Goal: Information Seeking & Learning: Learn about a topic

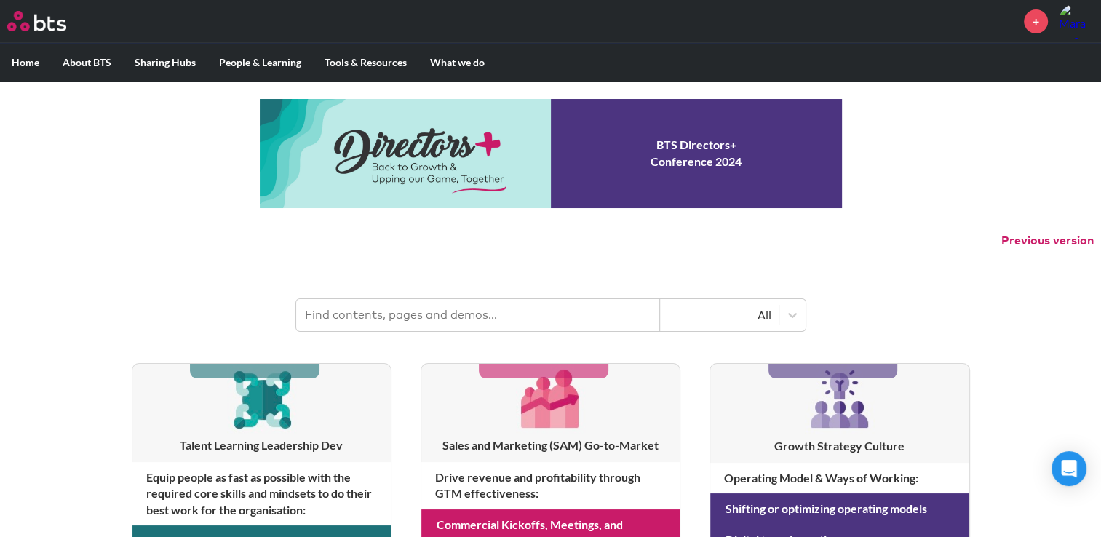
click at [422, 319] on input "text" at bounding box center [478, 315] width 364 height 32
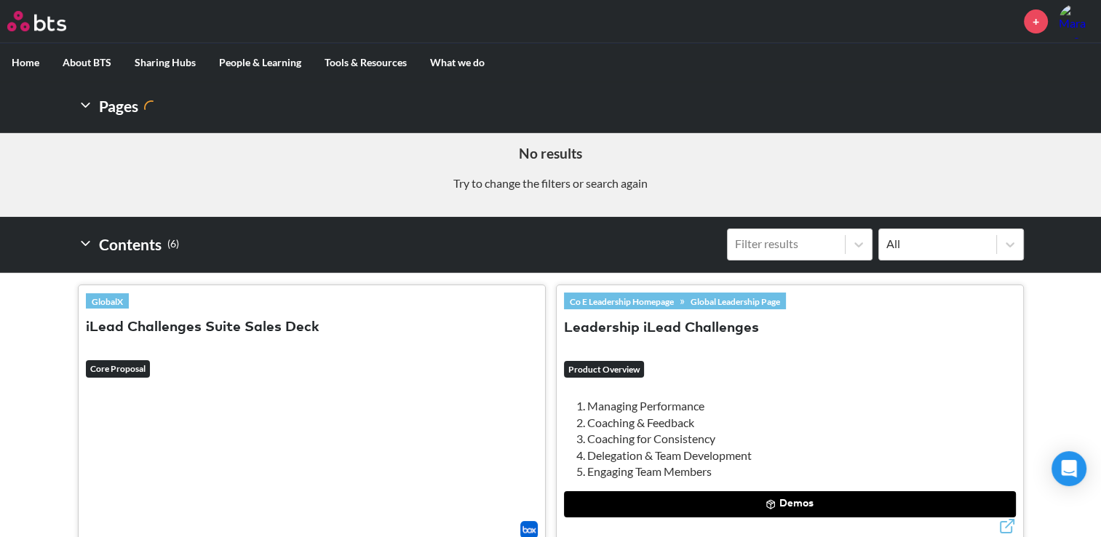
scroll to position [291, 0]
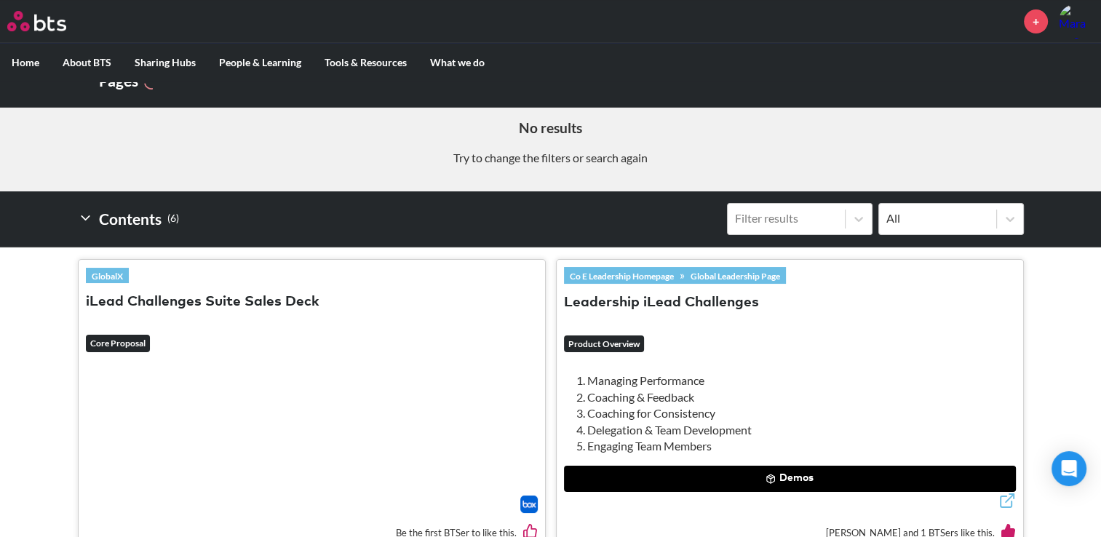
type input "iLEAD"
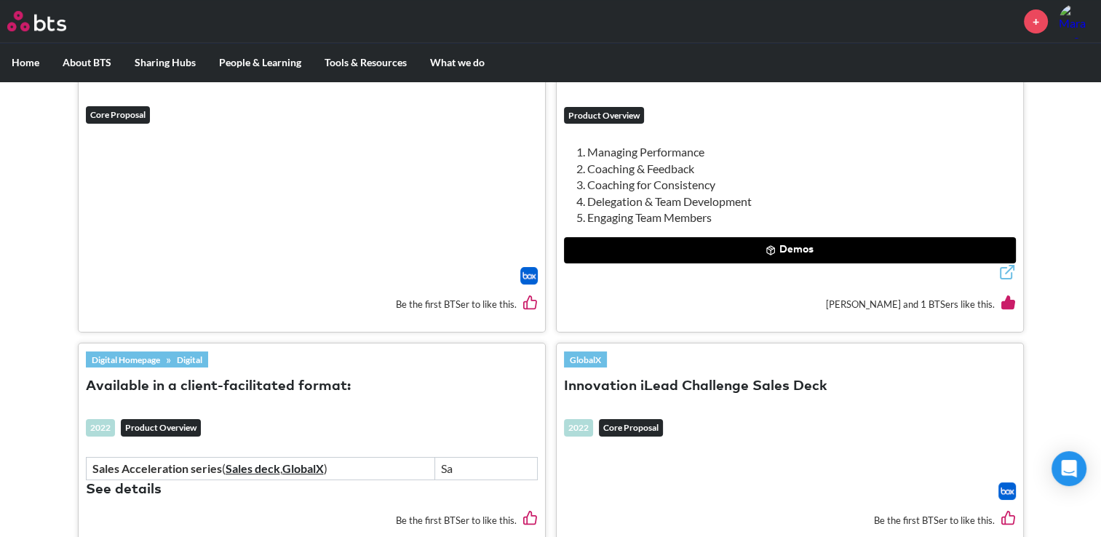
scroll to position [557, 0]
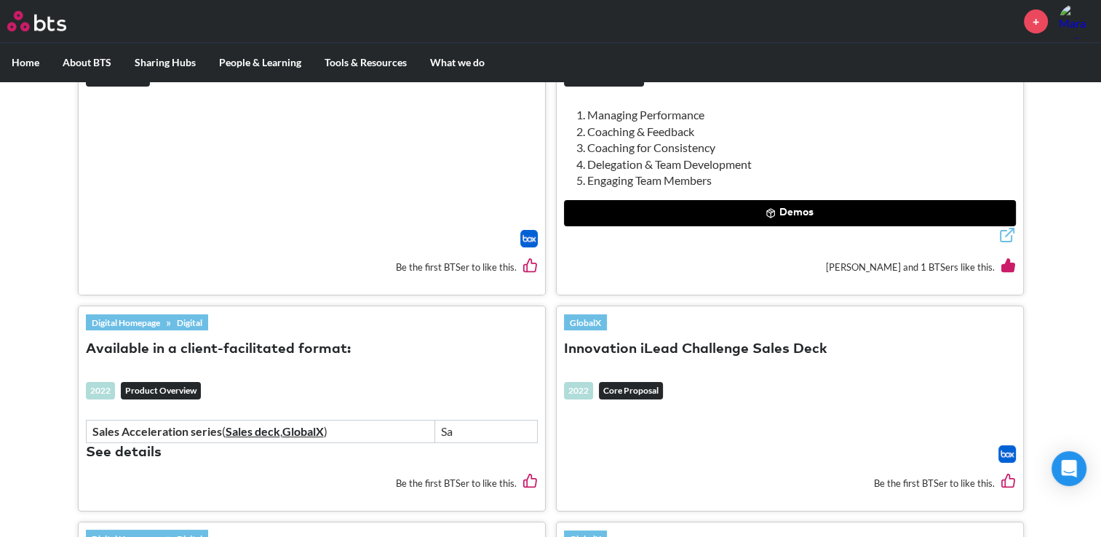
click at [143, 448] on button "See details" at bounding box center [124, 453] width 76 height 20
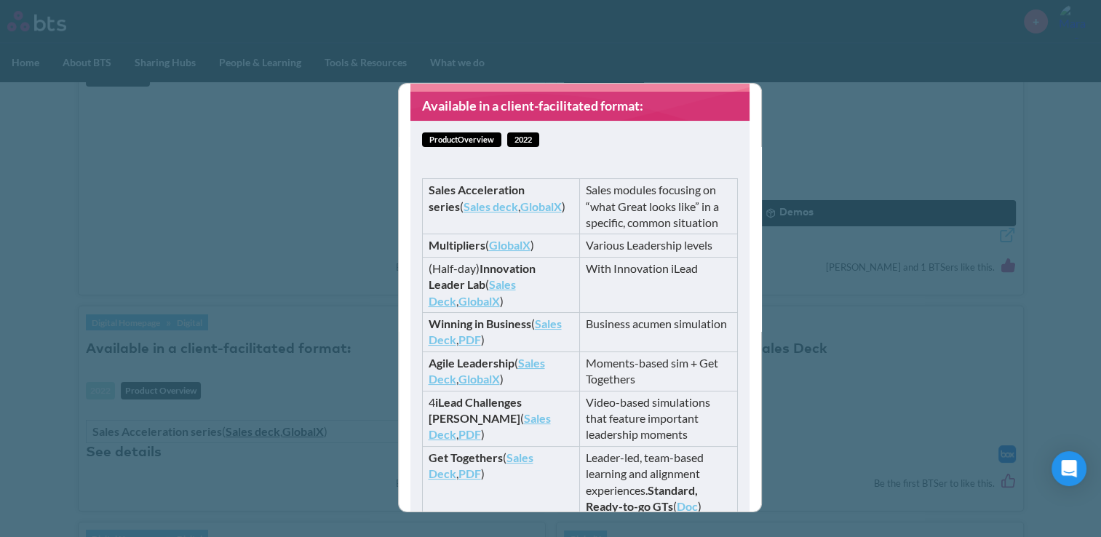
scroll to position [145, 0]
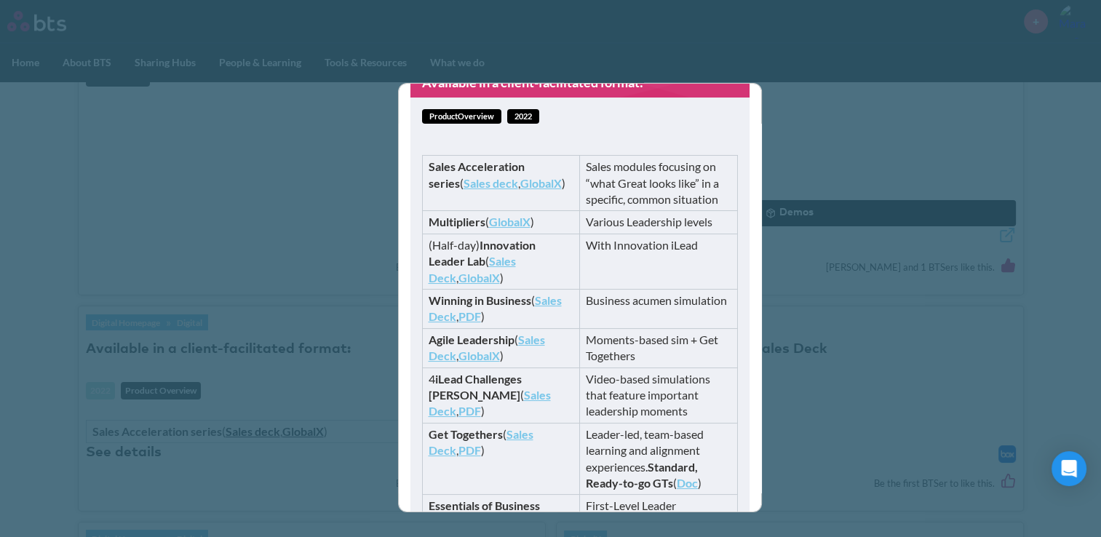
click at [461, 397] on link "Sales Deck" at bounding box center [489, 403] width 122 height 30
click at [314, 167] on div "Available in a client-facilitated format: productOverview 2022 Sales Accelerati…" at bounding box center [550, 268] width 1101 height 537
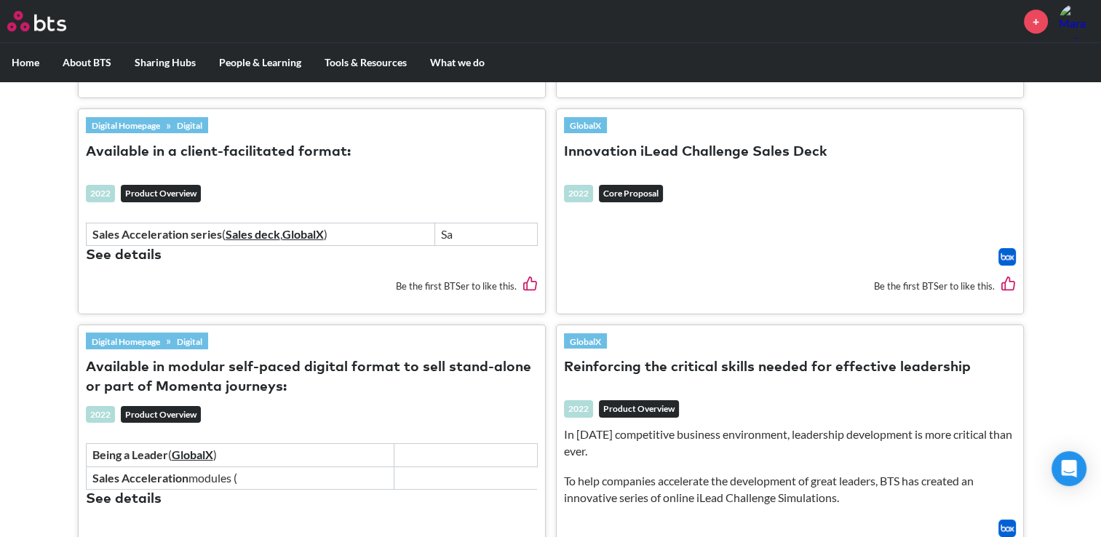
scroll to position [775, 0]
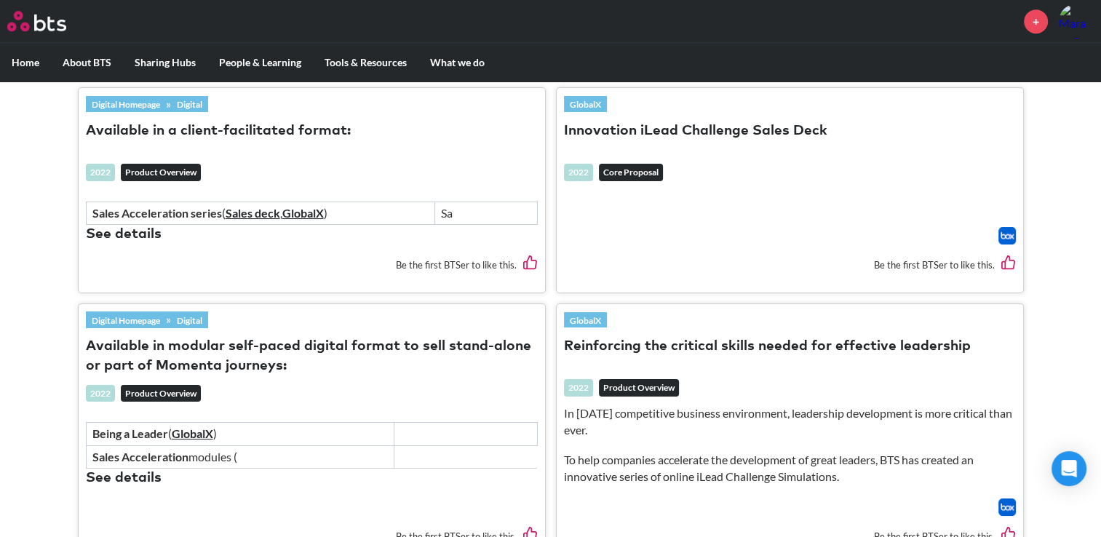
click at [146, 426] on strong "Being a Leader" at bounding box center [130, 433] width 76 height 14
click at [151, 470] on button "See details" at bounding box center [124, 479] width 76 height 20
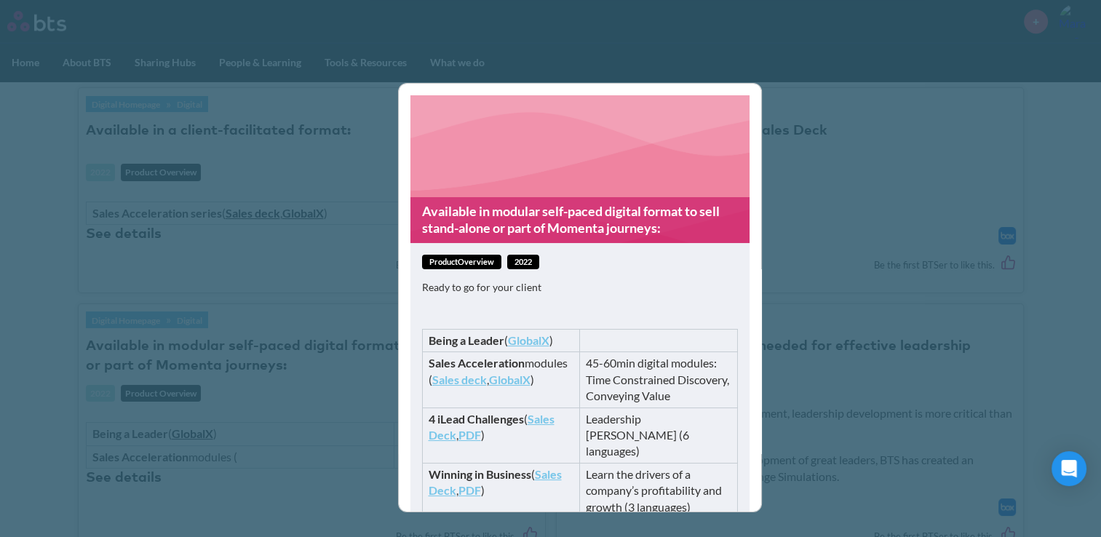
click at [524, 341] on link "GlobalX" at bounding box center [528, 340] width 41 height 14
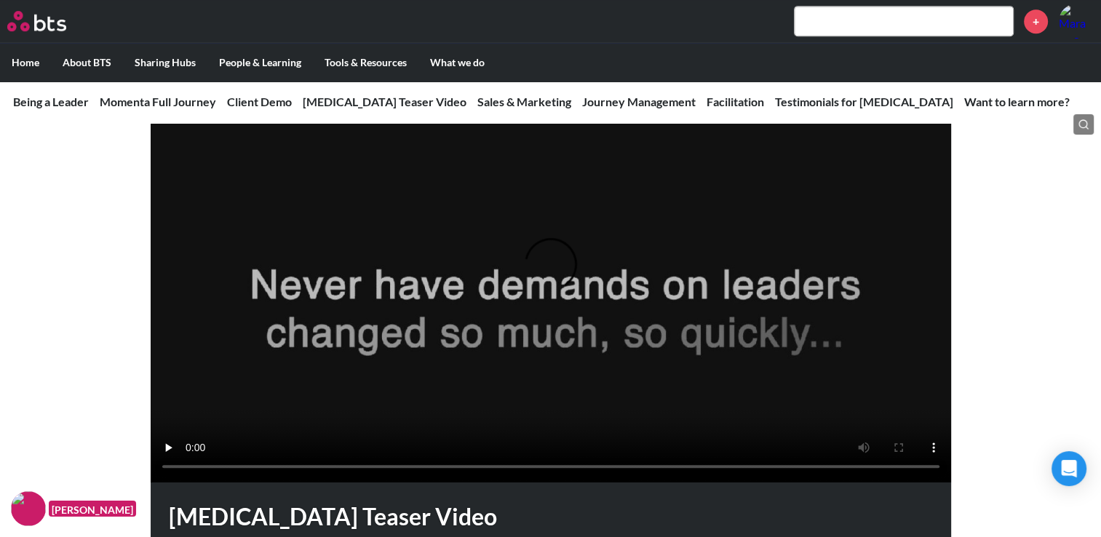
scroll to position [873, 0]
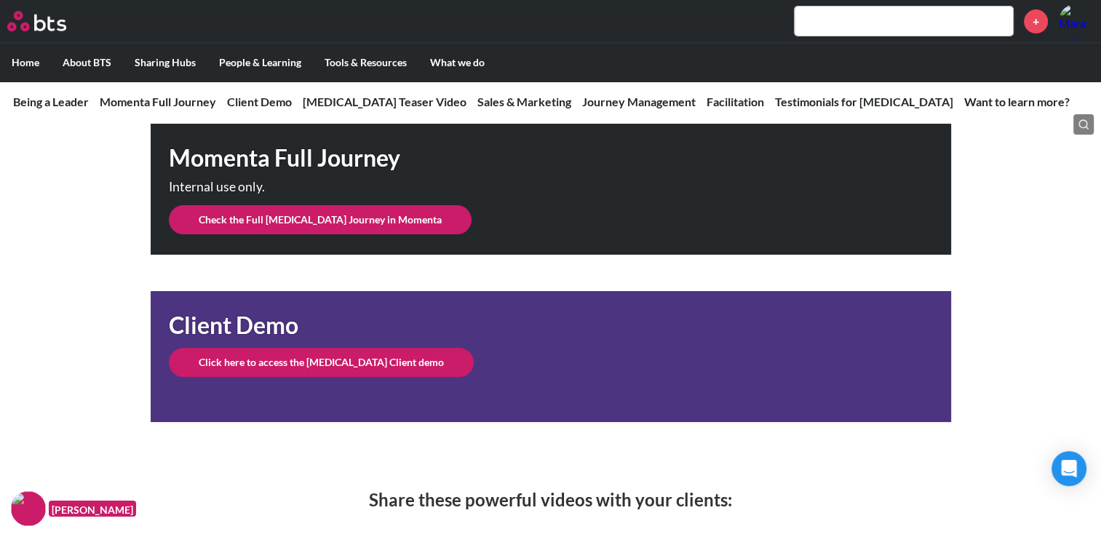
scroll to position [364, 0]
click at [864, 25] on input "text" at bounding box center [903, 21] width 218 height 29
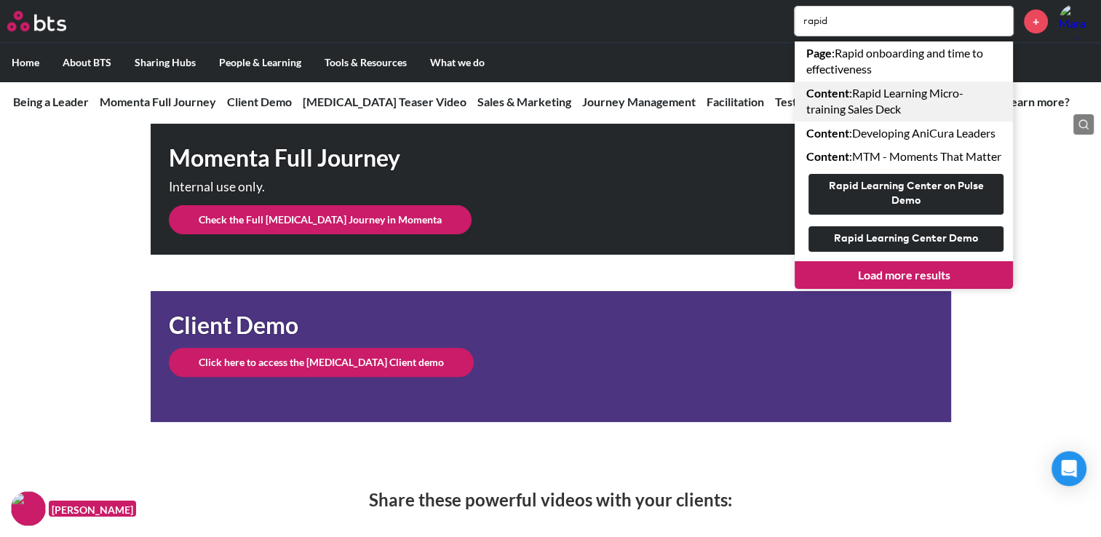
type input "rapid"
click at [874, 109] on link "Content : Rapid Learning Micro-training Sales Deck" at bounding box center [903, 101] width 218 height 40
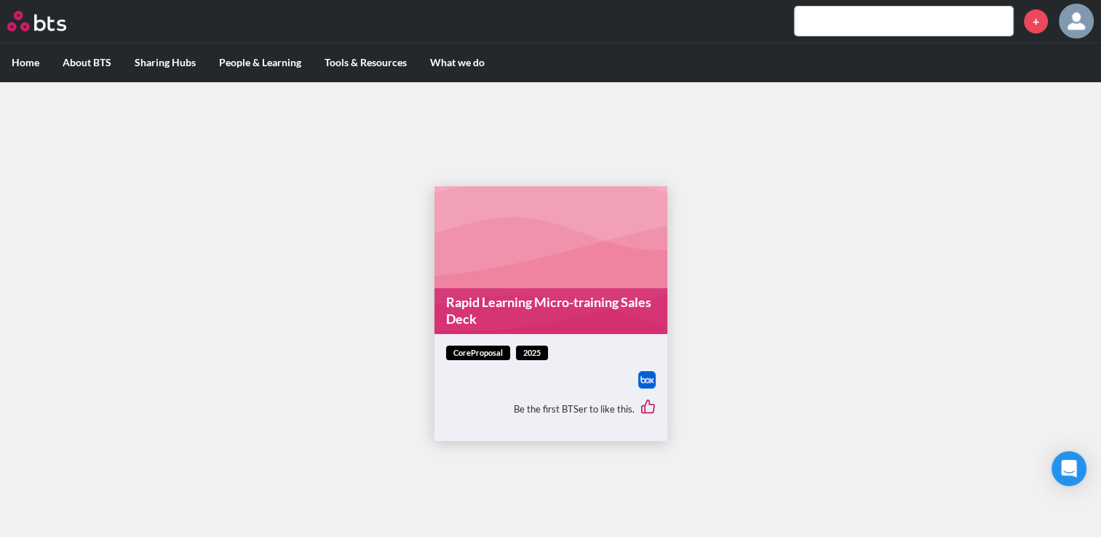
click at [545, 303] on link "Rapid Learning Micro-training Sales Deck" at bounding box center [550, 311] width 233 height 46
click at [870, 10] on input "text" at bounding box center [903, 21] width 218 height 29
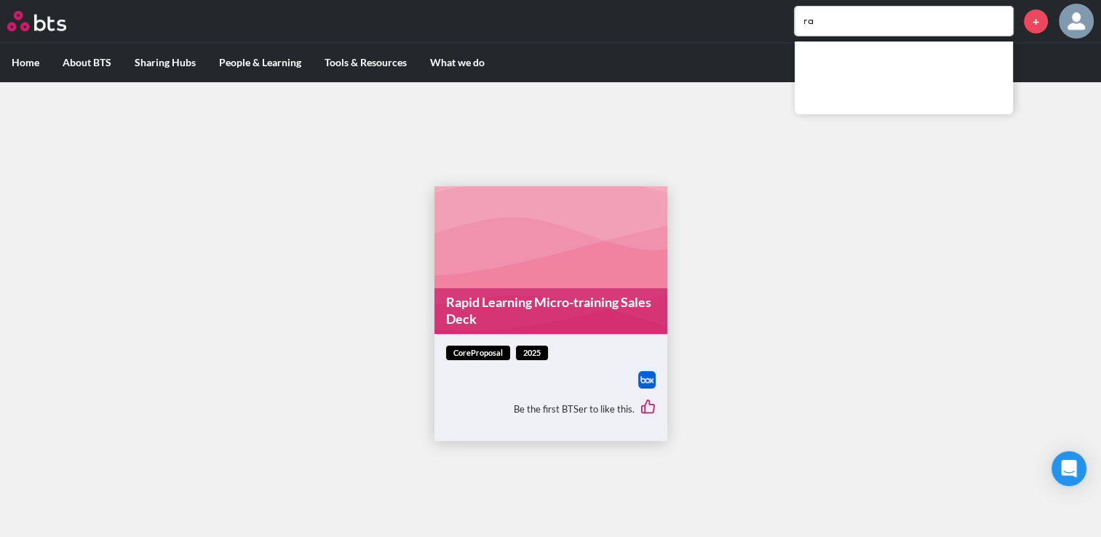
type input "r"
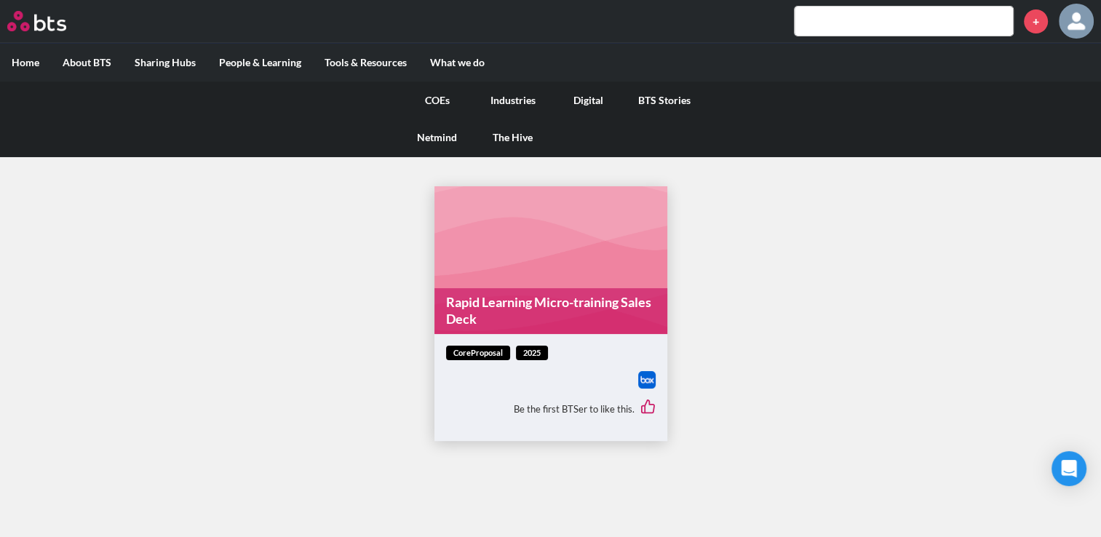
click at [434, 97] on link "COEs" at bounding box center [437, 100] width 76 height 38
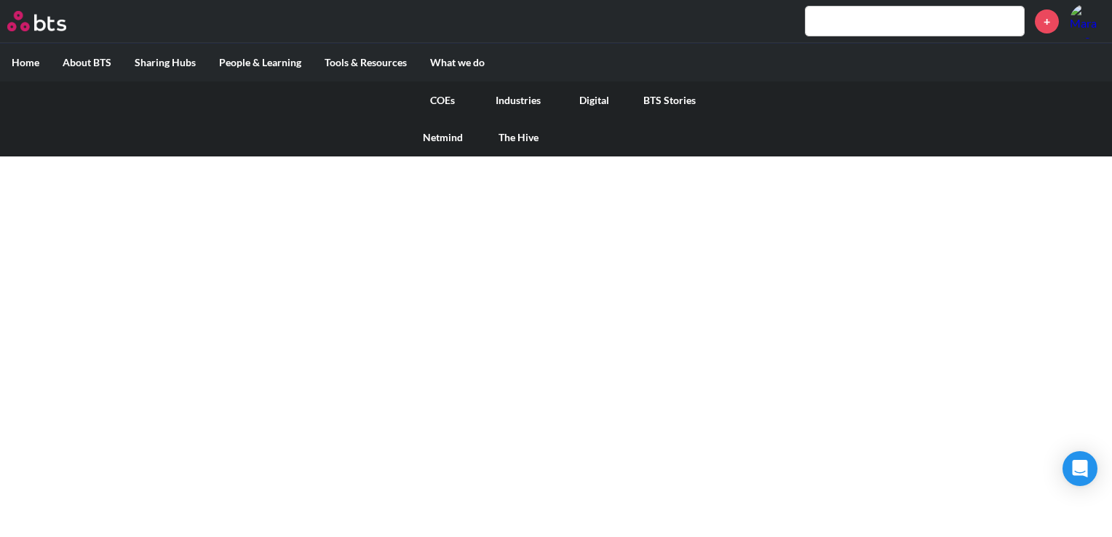
click at [439, 100] on link "COEs" at bounding box center [442, 100] width 76 height 38
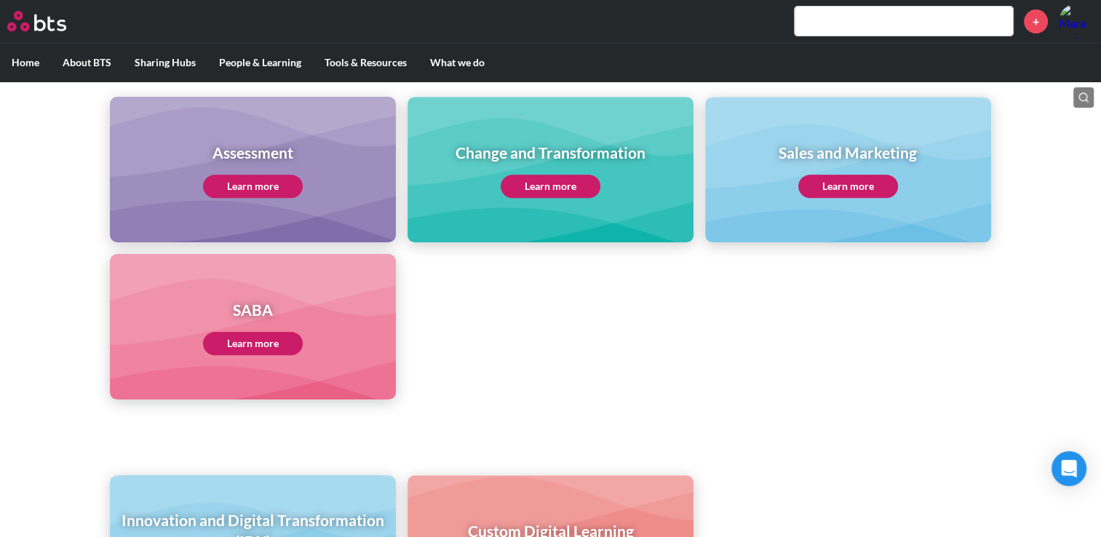
scroll to position [655, 0]
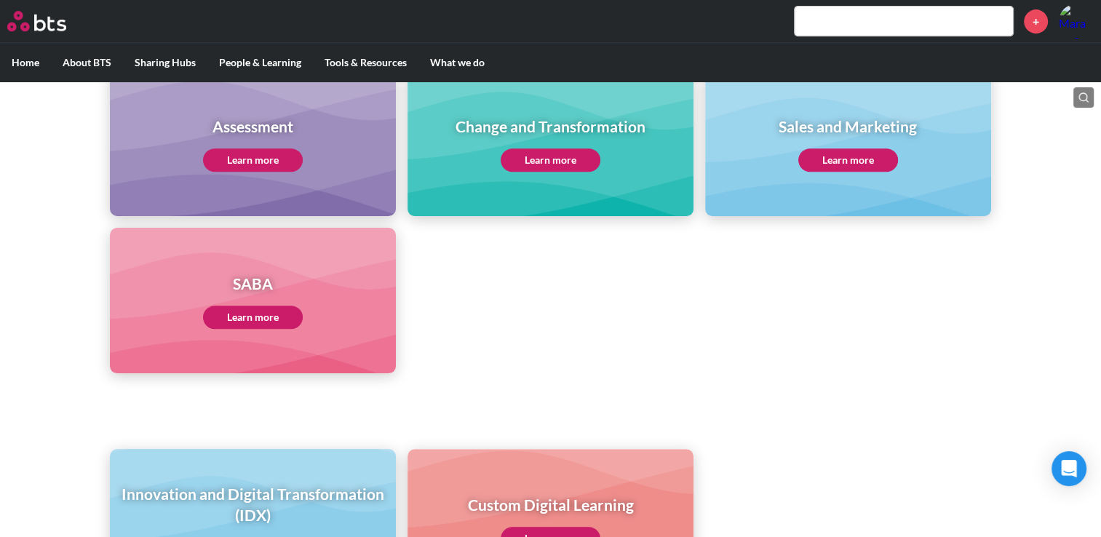
click at [866, 155] on link "Learn more" at bounding box center [848, 159] width 100 height 23
click at [821, 17] on input "text" at bounding box center [903, 21] width 218 height 29
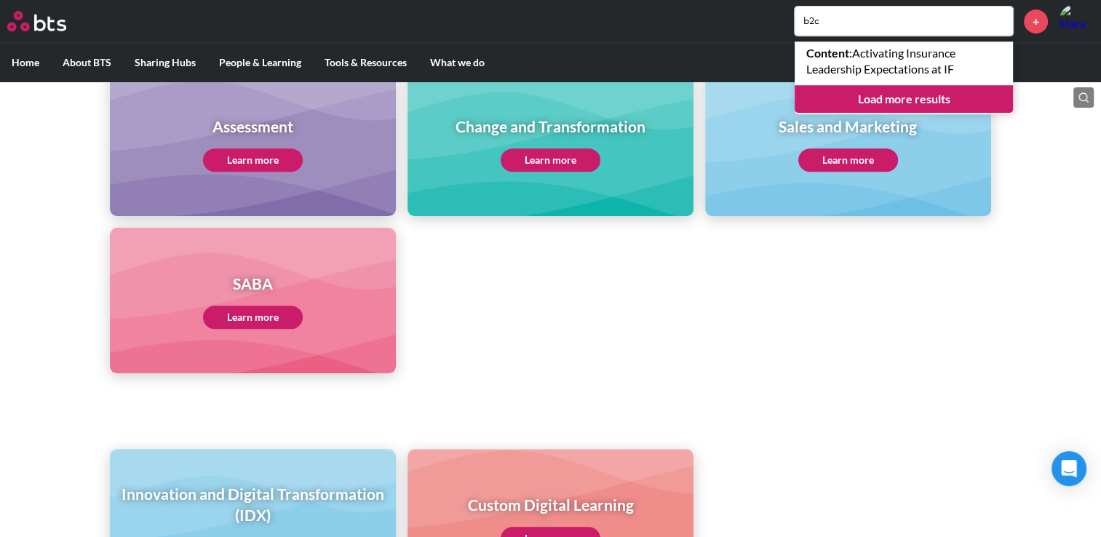
type input "b2c"
click at [915, 98] on link "Load more results" at bounding box center [903, 99] width 218 height 28
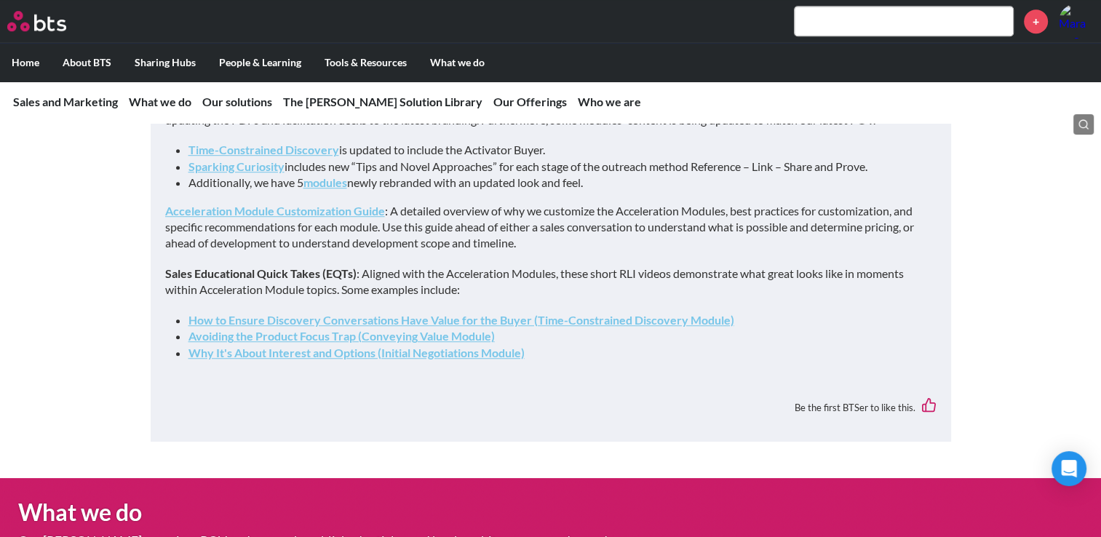
scroll to position [892, 0]
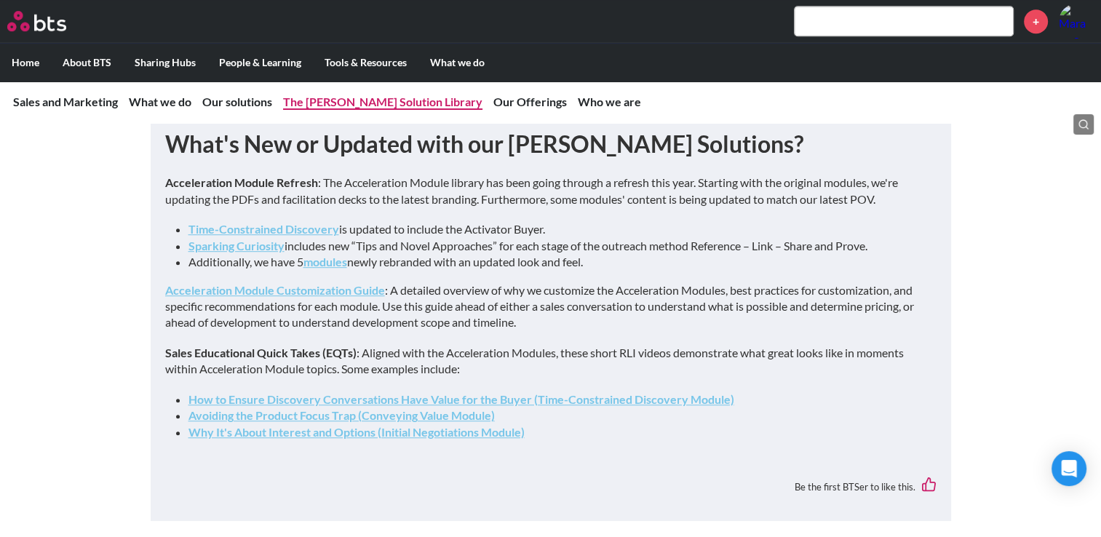
click at [376, 104] on link "The [PERSON_NAME] Solution Library" at bounding box center [382, 102] width 199 height 14
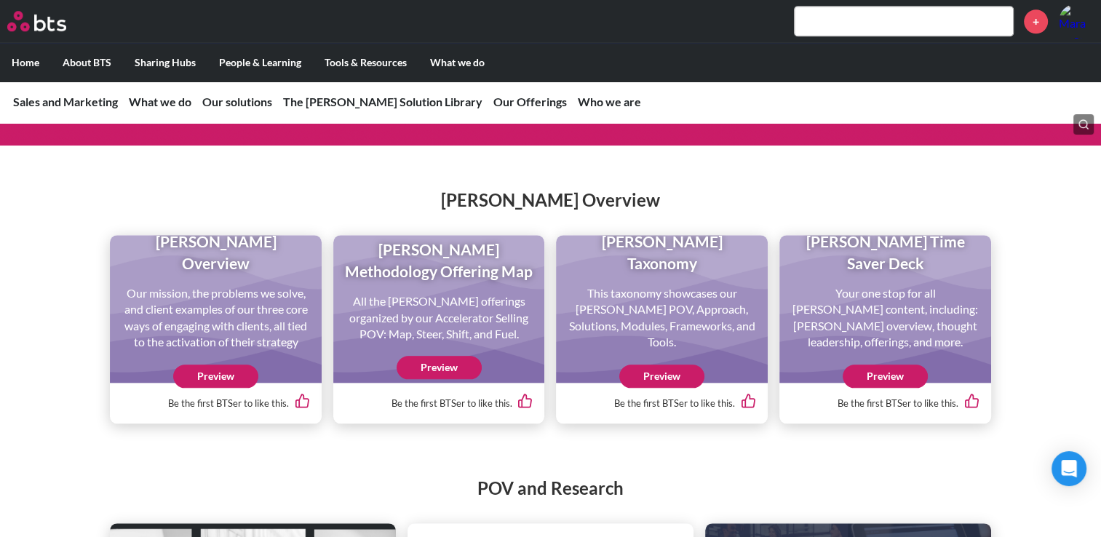
scroll to position [1429, 0]
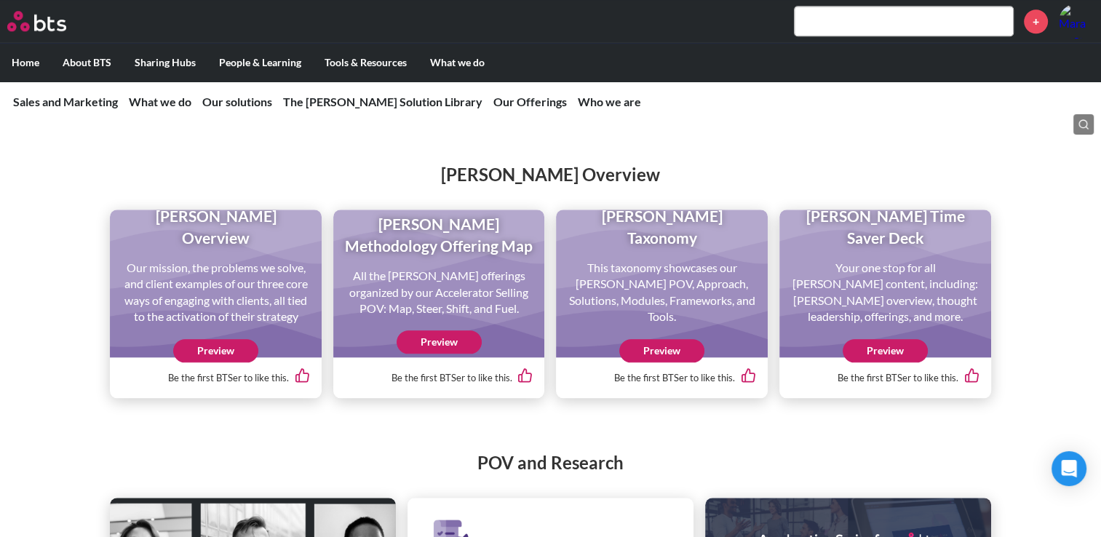
click at [880, 362] on link "Preview" at bounding box center [884, 350] width 85 height 23
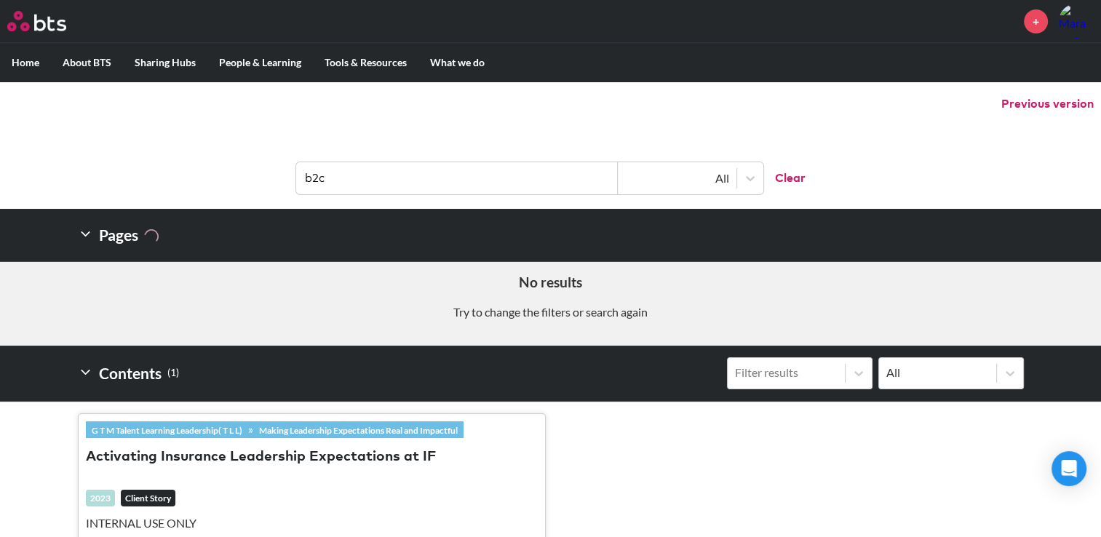
scroll to position [145, 0]
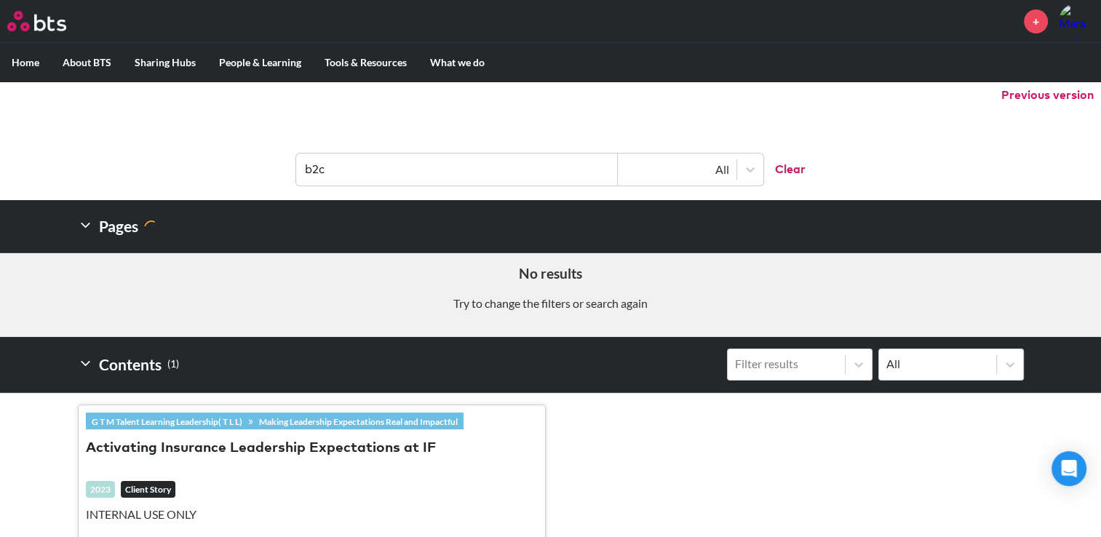
click at [788, 175] on button "Clear" at bounding box center [784, 170] width 42 height 32
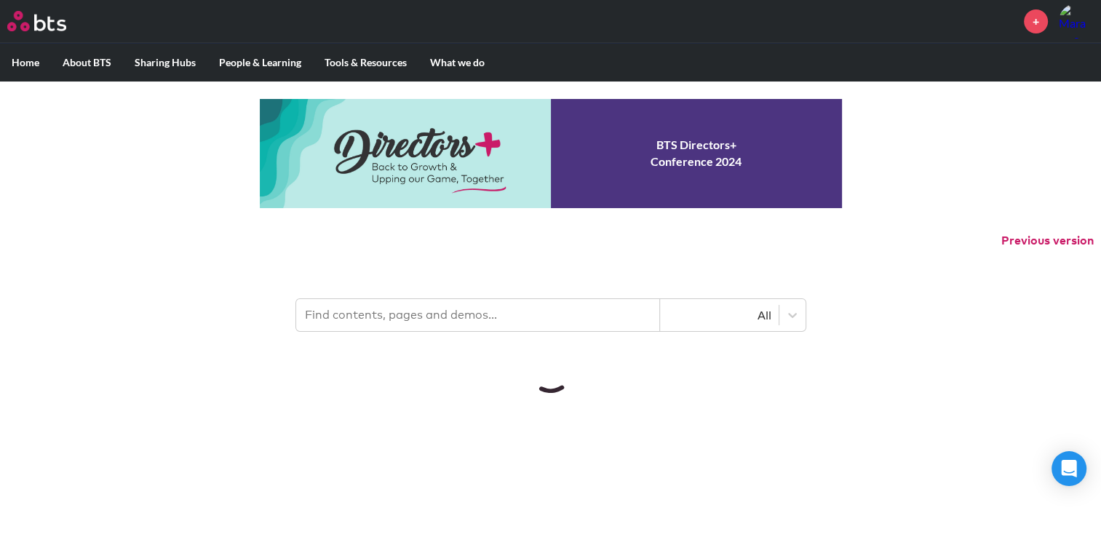
scroll to position [0, 0]
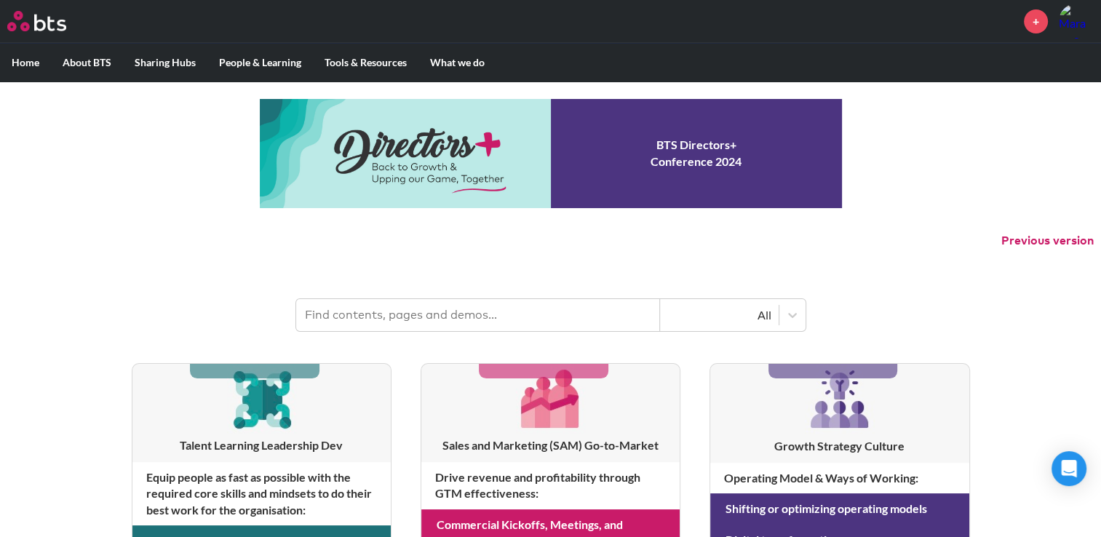
click at [480, 322] on input "text" at bounding box center [478, 315] width 364 height 32
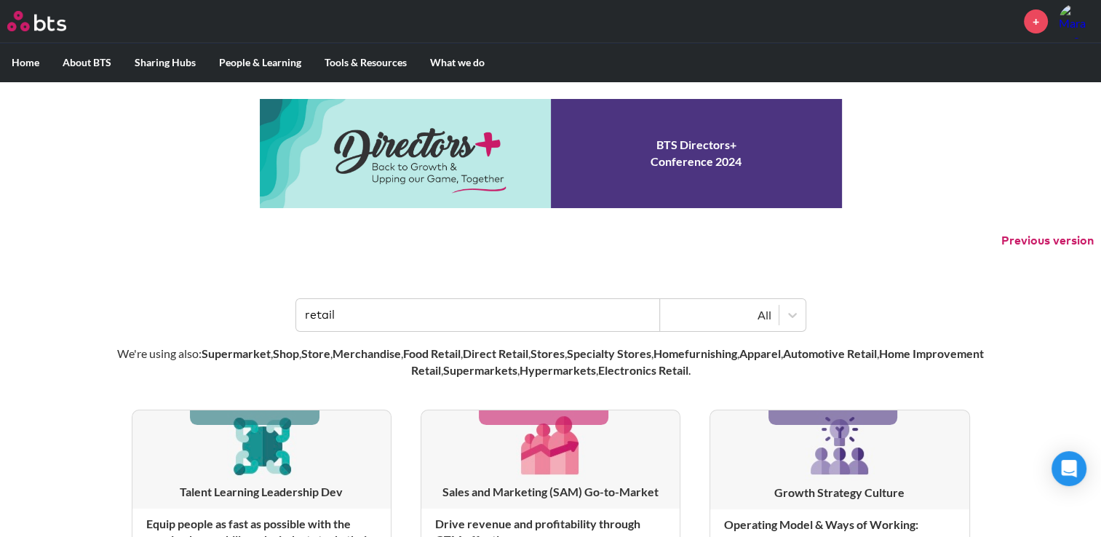
type input "retail"
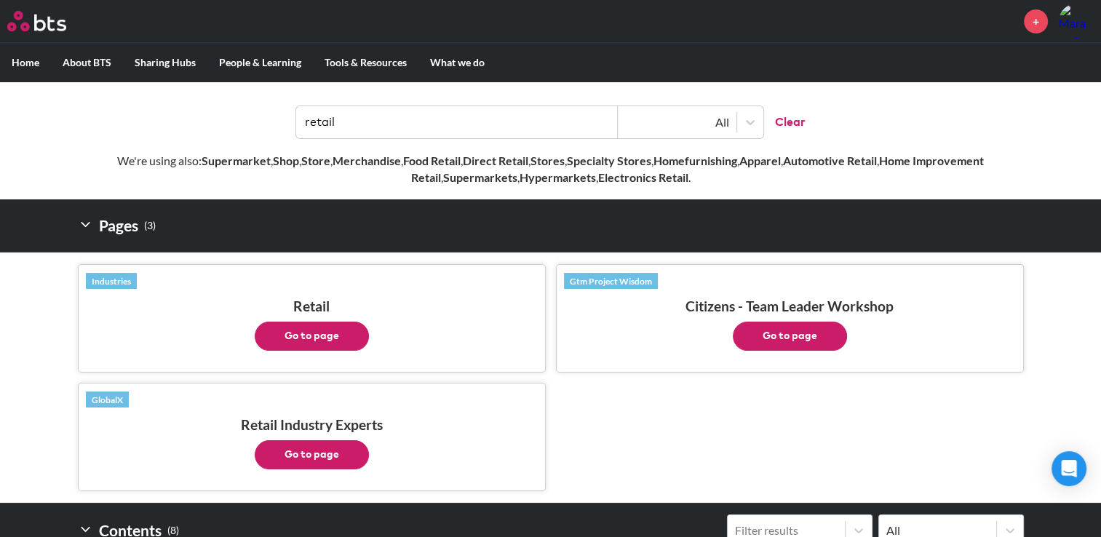
scroll to position [218, 0]
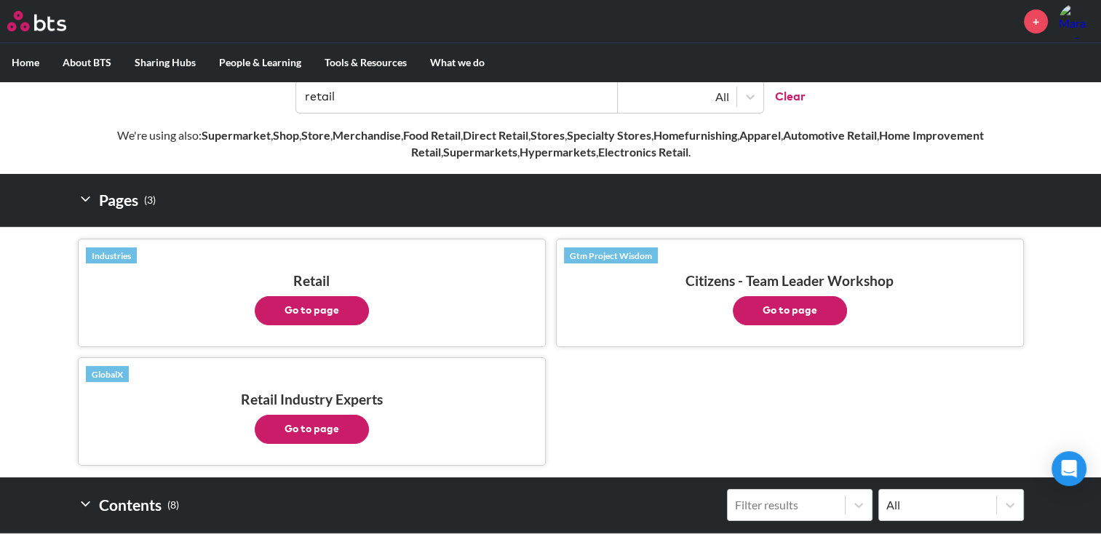
click at [308, 421] on button "Go to page" at bounding box center [312, 429] width 114 height 29
click at [291, 303] on button "Go to page" at bounding box center [312, 310] width 114 height 29
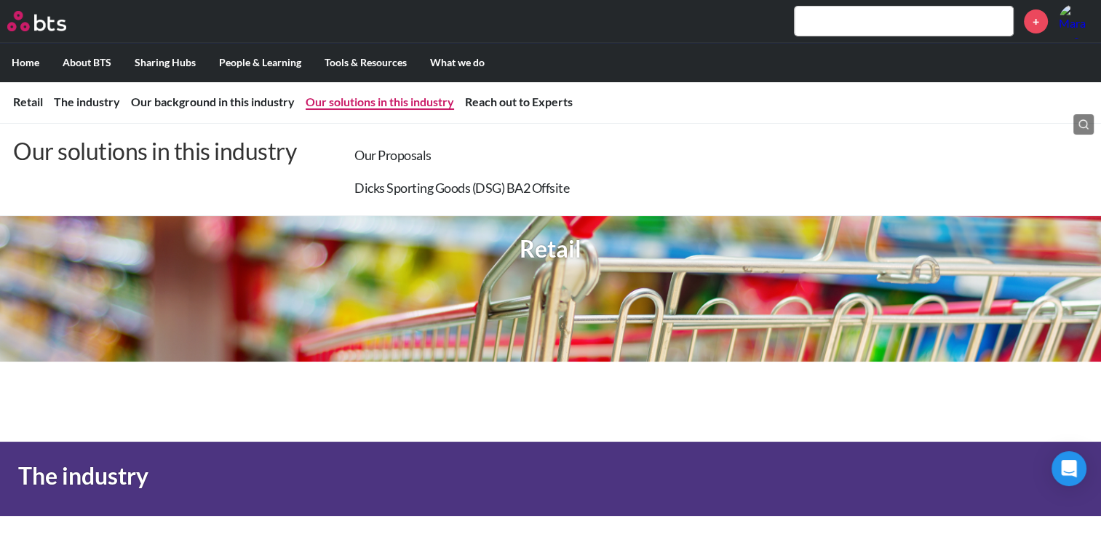
click at [402, 108] on link "Our solutions in this industry" at bounding box center [380, 102] width 148 height 14
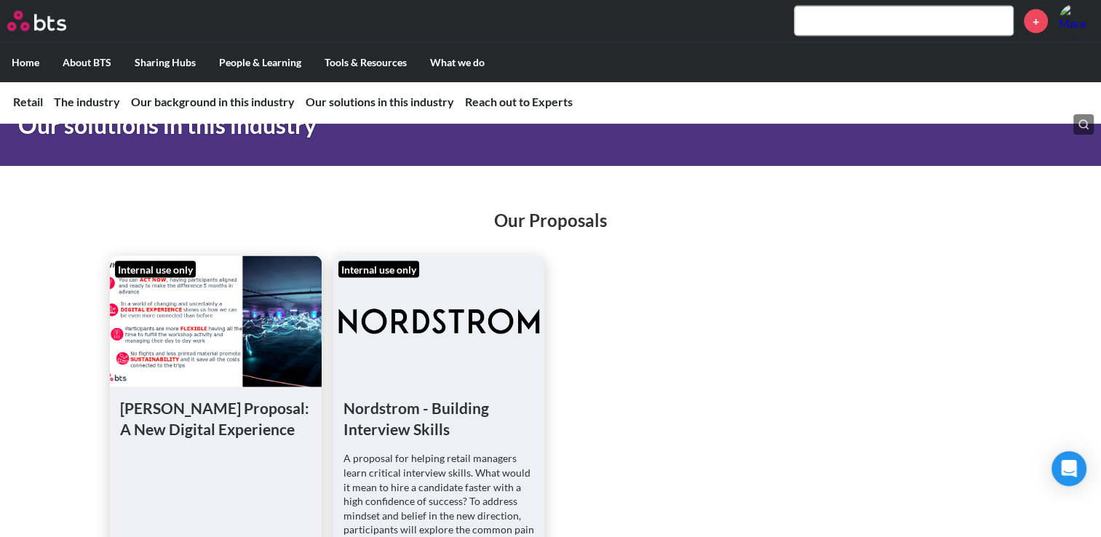
scroll to position [3115, 0]
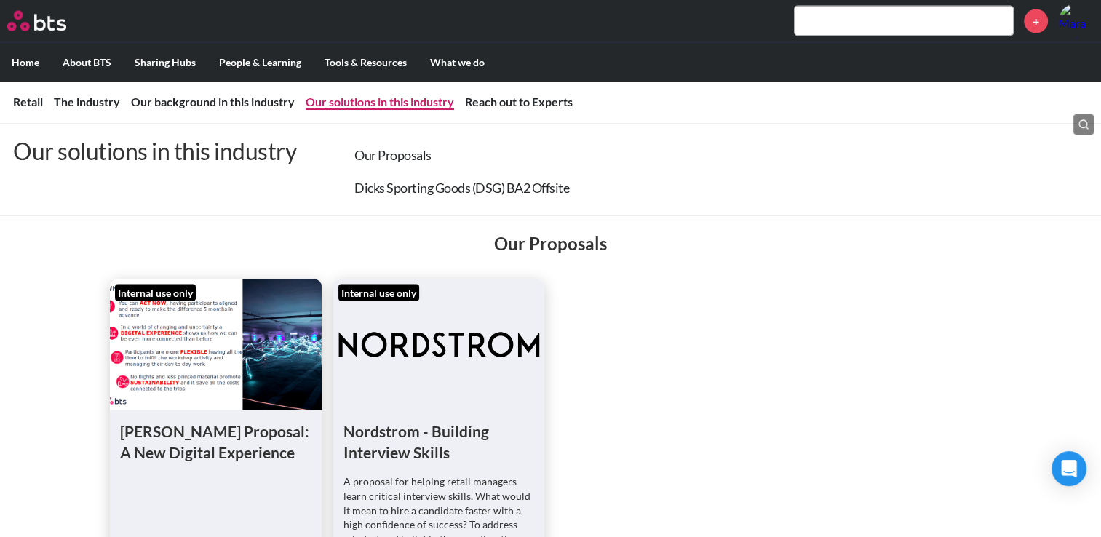
click at [381, 109] on li "Our solutions in this industry Our solutions in this industry Our Proposals Dic…" at bounding box center [380, 102] width 148 height 16
click at [389, 157] on link "Our Proposals" at bounding box center [392, 155] width 77 height 16
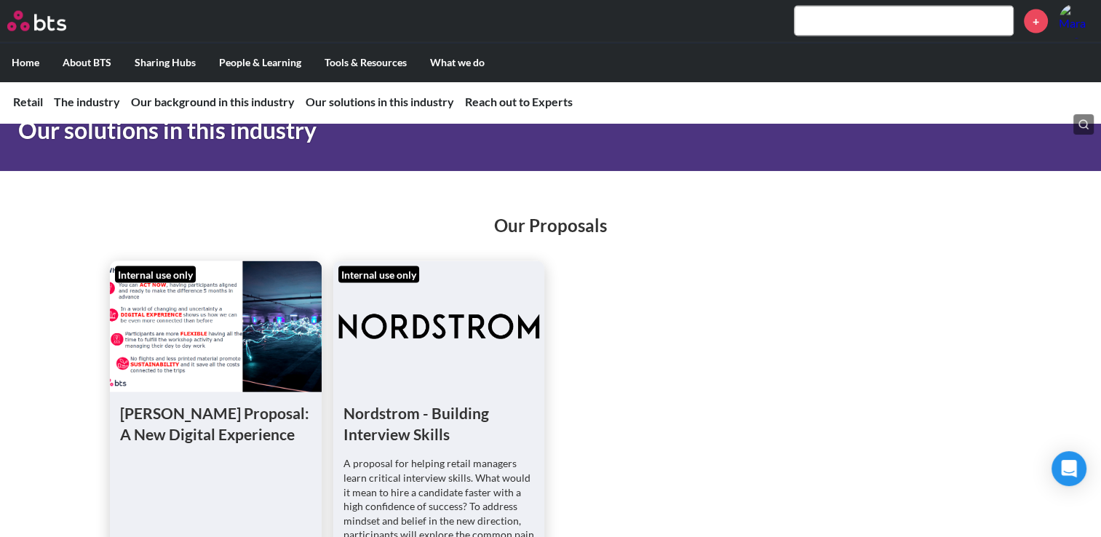
click at [253, 352] on figure at bounding box center [216, 326] width 212 height 131
click at [169, 284] on figure at bounding box center [216, 326] width 212 height 131
click at [136, 445] on h1 "[PERSON_NAME] Proposal: A New Digital Experience" at bounding box center [215, 423] width 191 height 43
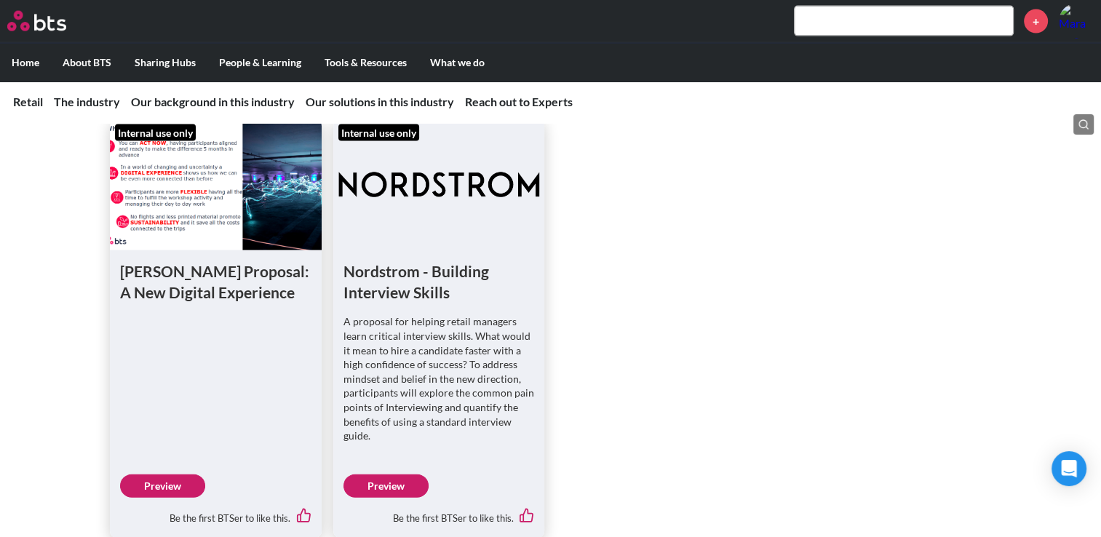
scroll to position [3279, 0]
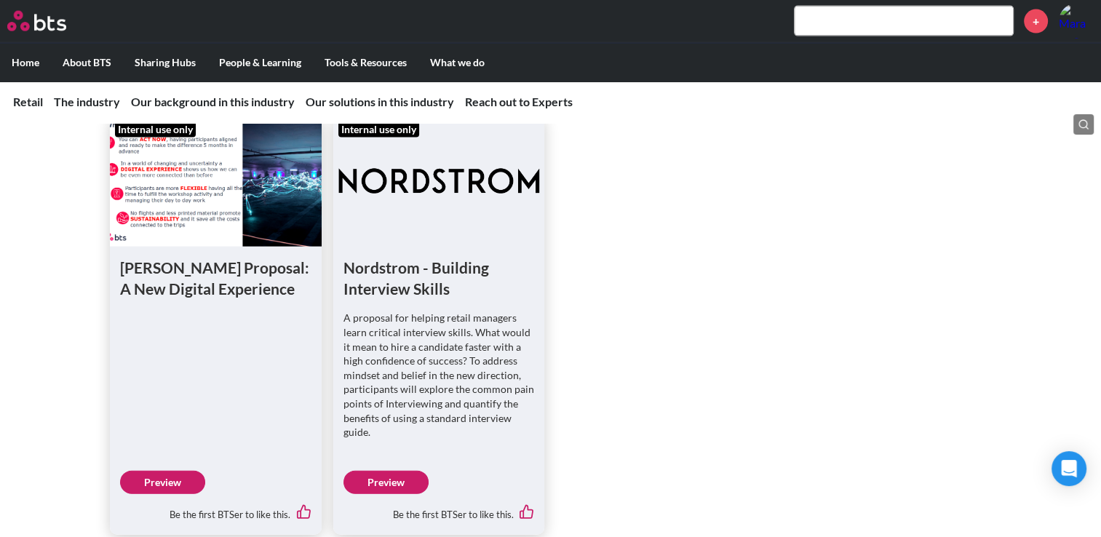
click at [167, 471] on link "Preview" at bounding box center [162, 482] width 85 height 23
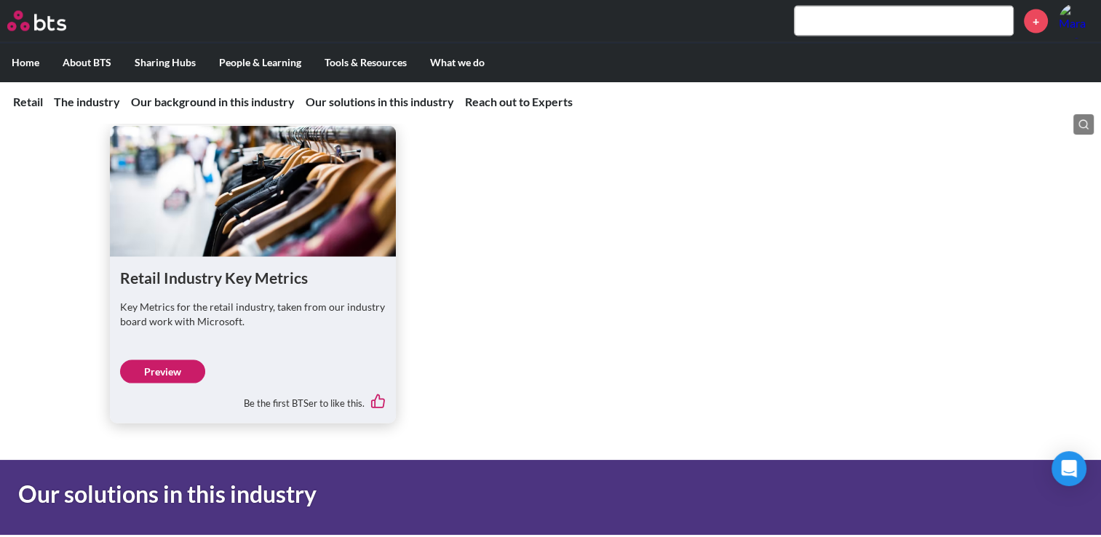
scroll to position [2697, 0]
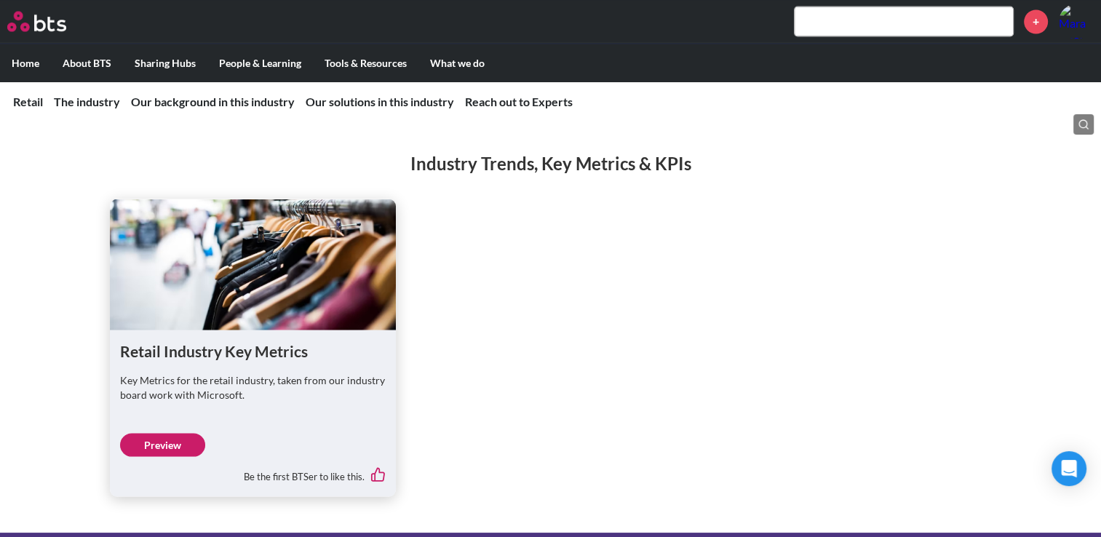
click at [832, 10] on input "text" at bounding box center [903, 21] width 218 height 29
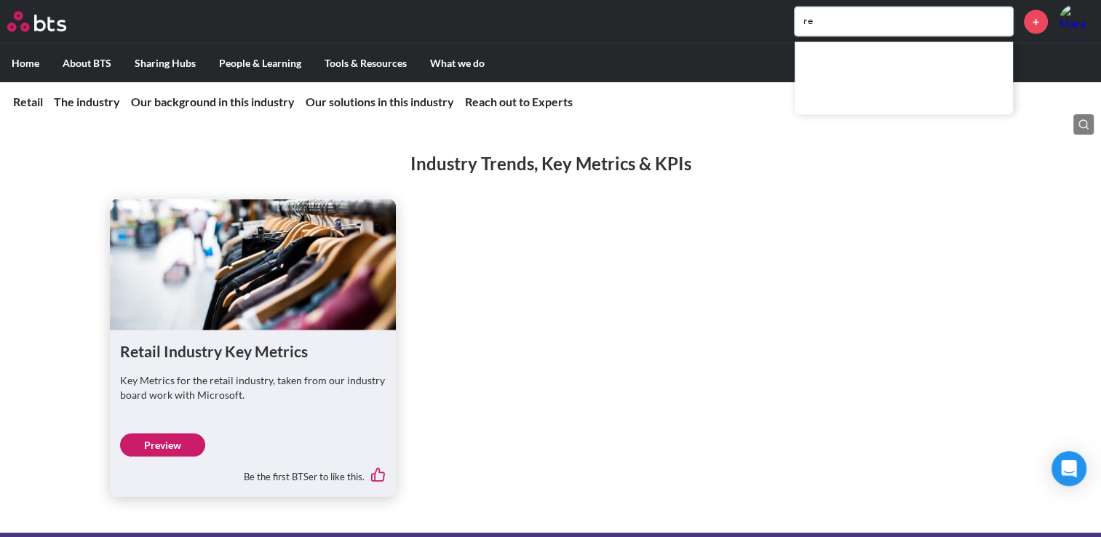
type input "r"
type input "s"
